Goal: Information Seeking & Learning: Learn about a topic

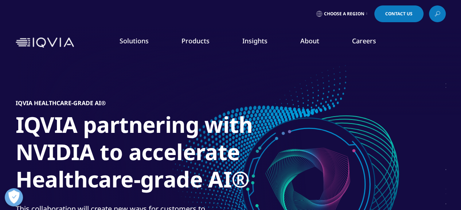
scroll to position [36, 0]
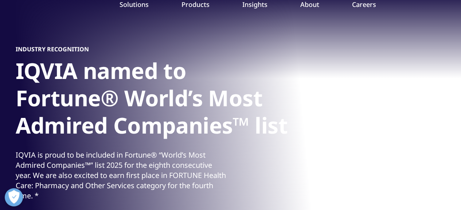
click at [188, 5] on link "Products" at bounding box center [195, 4] width 28 height 9
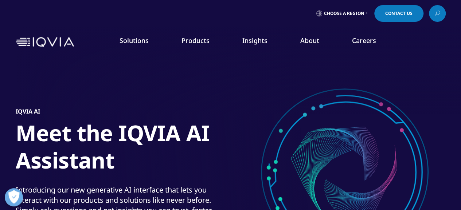
scroll to position [36, 0]
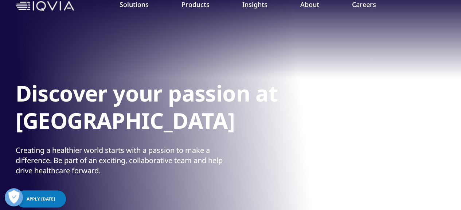
drag, startPoint x: 7, startPoint y: 40, endPoint x: 431, endPoint y: 183, distance: 447.5
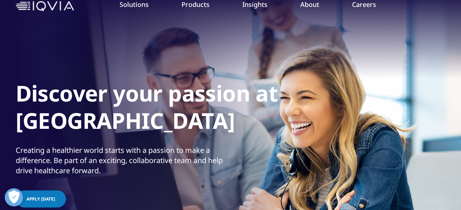
click at [431, 183] on div "CLINICAL PRODUCTS Planning Suite Grant Plan Site Suite Clinical Trial Payments …" at bounding box center [230, 118] width 461 height 191
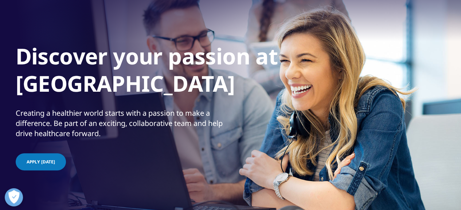
scroll to position [0, 0]
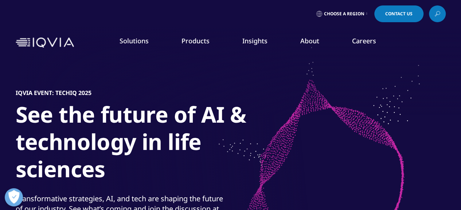
click at [195, 42] on link "Products" at bounding box center [195, 40] width 28 height 9
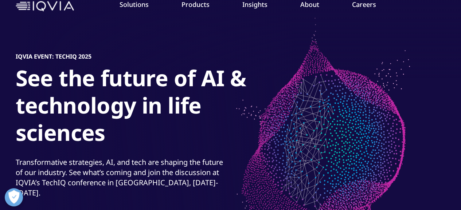
click at [365, 7] on link "Careers" at bounding box center [364, 4] width 24 height 9
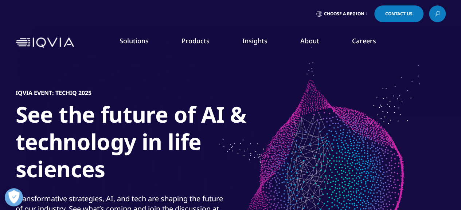
click at [364, 43] on link "Careers" at bounding box center [364, 40] width 24 height 9
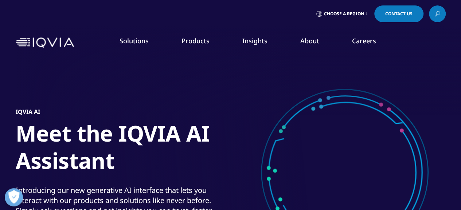
drag, startPoint x: 358, startPoint y: 43, endPoint x: 361, endPoint y: 42, distance: 3.7
click at [358, 43] on link "Careers" at bounding box center [364, 40] width 24 height 9
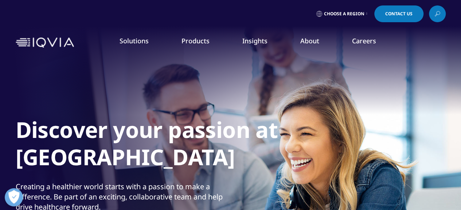
click at [175, 77] on h5 "Featured Careers" at bounding box center [172, 80] width 97 height 15
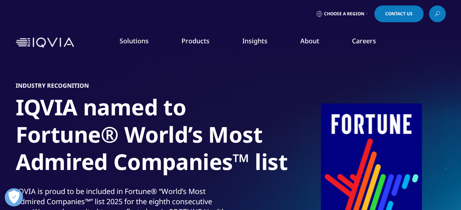
drag, startPoint x: 151, startPoint y: 119, endPoint x: 141, endPoint y: 77, distance: 43.7
click at [141, 77] on h5 "Featured Careers" at bounding box center [172, 80] width 97 height 15
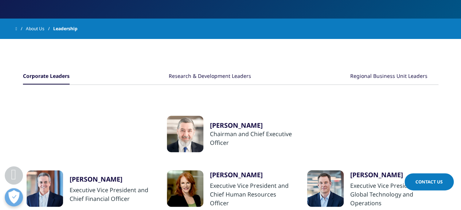
scroll to position [146, 0]
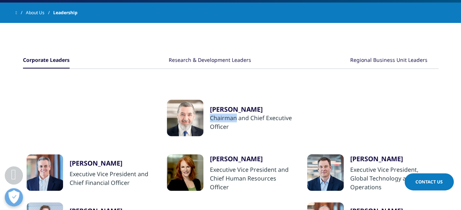
drag, startPoint x: 207, startPoint y: 118, endPoint x: 235, endPoint y: 118, distance: 28.8
click at [235, 118] on div "Ari Bousbib Chairman and Chief Executive Officer" at bounding box center [231, 118] width 128 height 36
drag, startPoint x: 208, startPoint y: 108, endPoint x: 253, endPoint y: 108, distance: 44.5
click at [253, 108] on div "Ari Bousbib Chairman and Chief Executive Officer" at bounding box center [231, 118] width 128 height 36
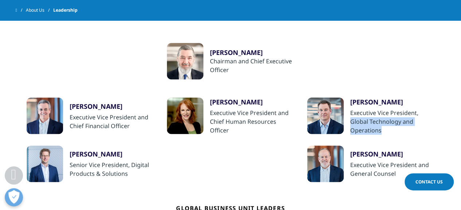
drag, startPoint x: 350, startPoint y: 121, endPoint x: 381, endPoint y: 130, distance: 32.1
click at [381, 130] on div "Executive Vice President, Global Technology and Operations" at bounding box center [392, 122] width 85 height 26
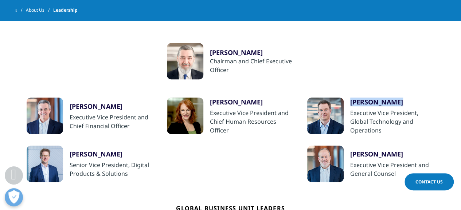
drag, startPoint x: 347, startPoint y: 99, endPoint x: 395, endPoint y: 103, distance: 47.9
click at [395, 103] on div "Jim Berkshire Executive Vice President, Global Technology and Operations" at bounding box center [371, 116] width 128 height 37
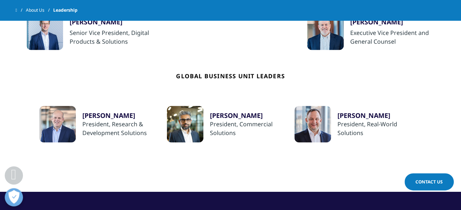
scroll to position [328, 0]
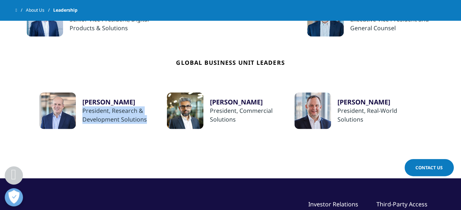
drag, startPoint x: 82, startPoint y: 110, endPoint x: 148, endPoint y: 122, distance: 66.6
click at [148, 122] on div "President, Research & Development Solutions" at bounding box center [124, 114] width 85 height 17
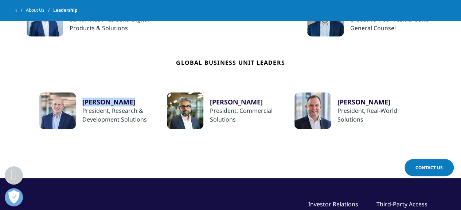
drag, startPoint x: 80, startPoint y: 100, endPoint x: 133, endPoint y: 102, distance: 52.5
click at [133, 102] on div "Richard Staub President, Research & Development Solutions" at bounding box center [103, 111] width 128 height 36
